Goal: Download file/media

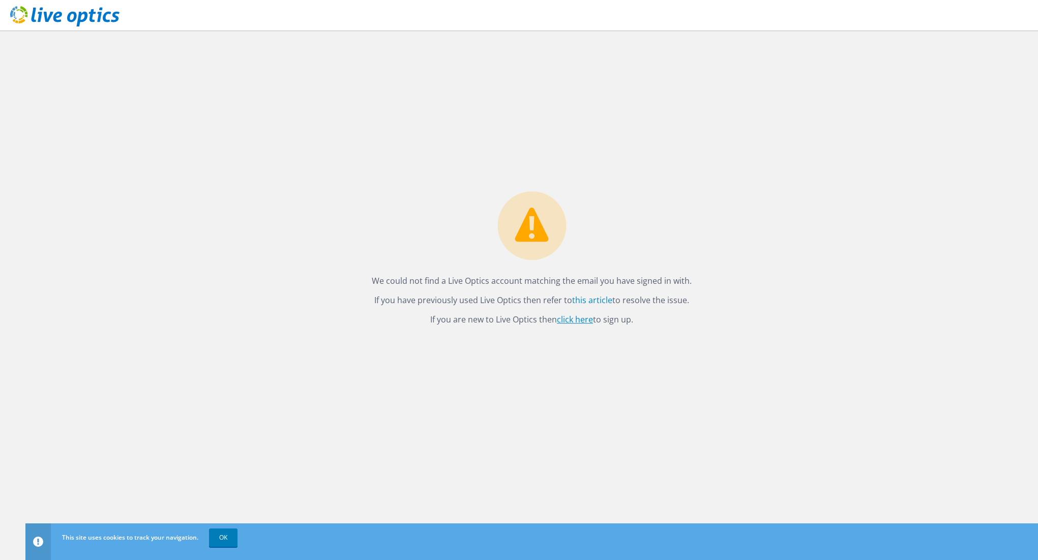
click at [583, 322] on link "click here" at bounding box center [575, 319] width 36 height 11
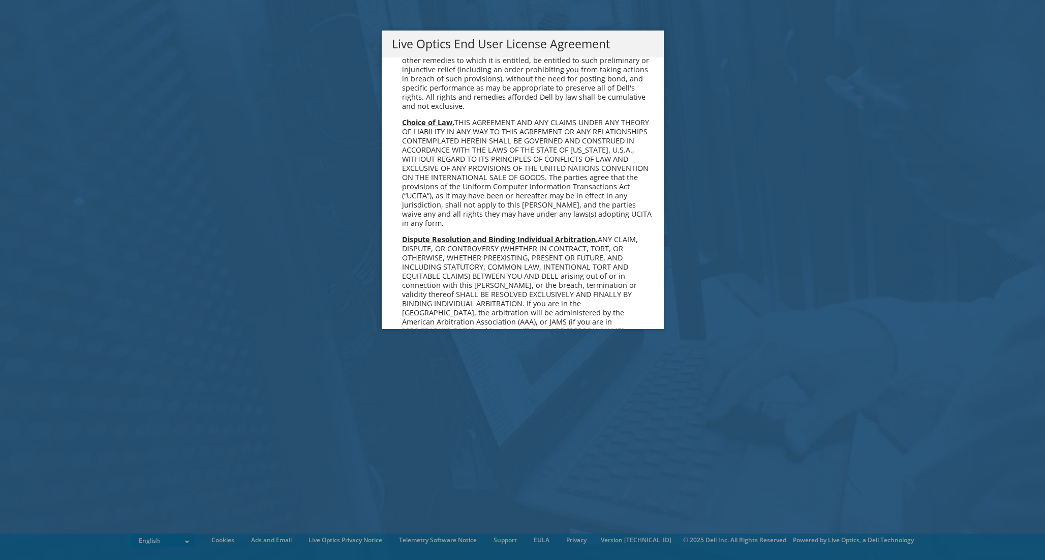
scroll to position [3845, 0]
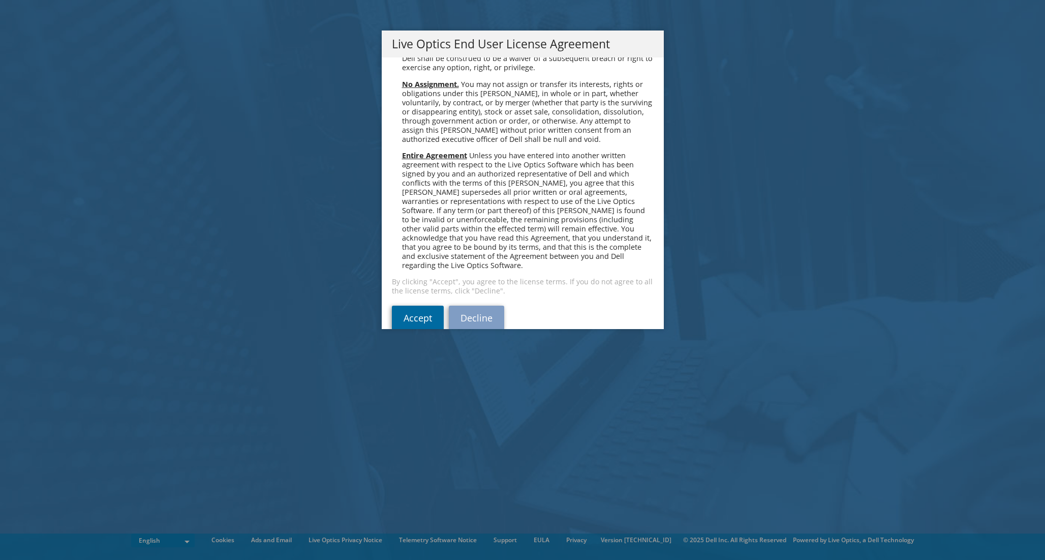
click at [413, 306] on link "Accept" at bounding box center [418, 318] width 52 height 24
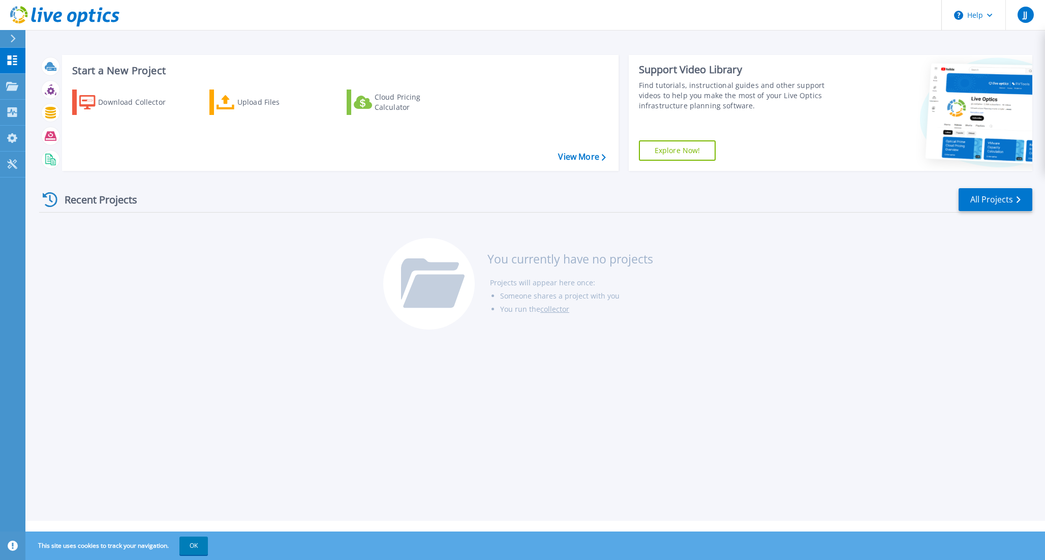
click at [224, 244] on div "Recent Projects All Projects You currently have no projects Projects will appea…" at bounding box center [536, 259] width 994 height 161
click at [150, 103] on div "Download Collector" at bounding box center [138, 102] width 81 height 20
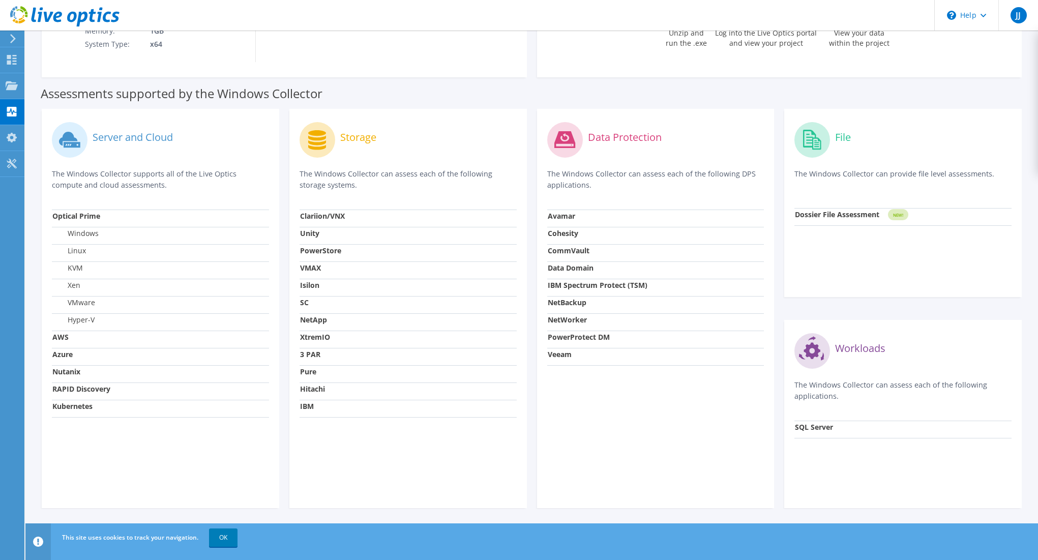
scroll to position [214, 0]
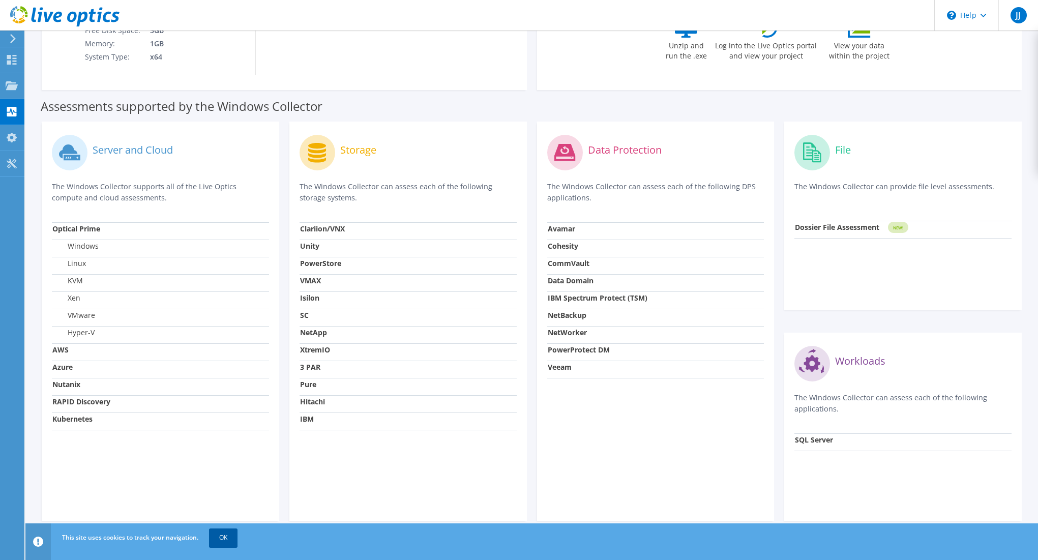
click at [230, 537] on link "OK" at bounding box center [223, 537] width 28 height 18
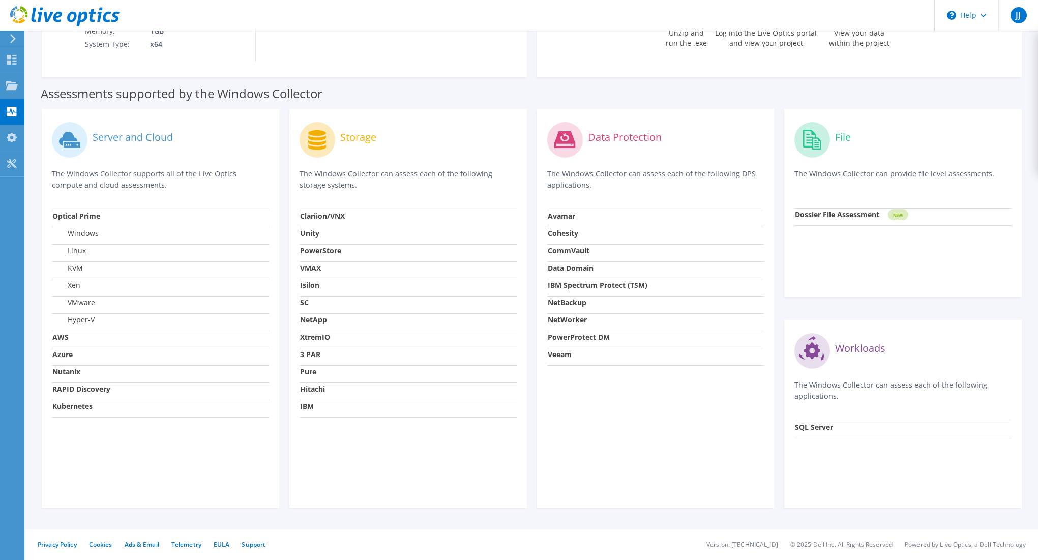
scroll to position [0, 0]
